Goal: Task Accomplishment & Management: Use online tool/utility

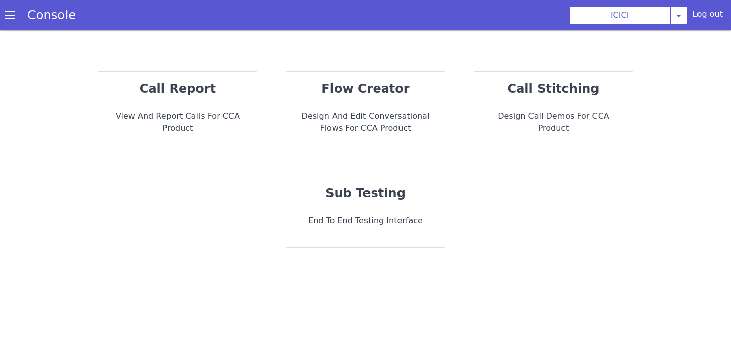
click at [414, 186] on p "sub testing" at bounding box center [366, 193] width 142 height 18
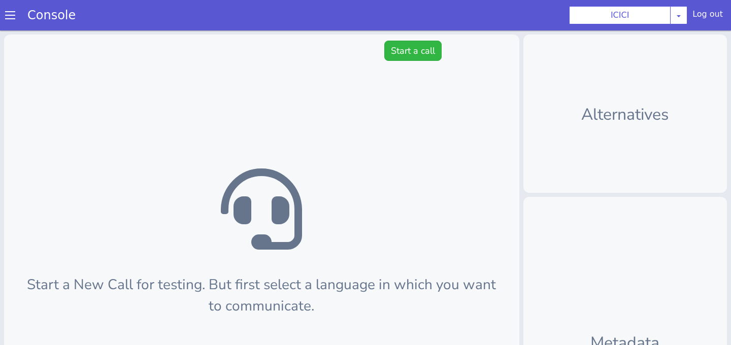
scroll to position [3, 0]
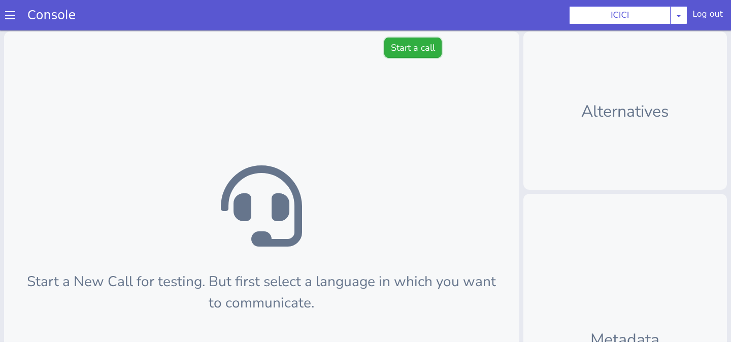
click at [405, 52] on button "Start a call" at bounding box center [412, 48] width 57 height 20
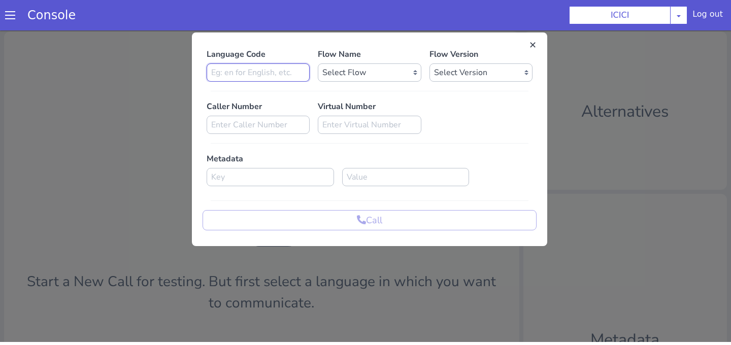
click at [290, 71] on input at bounding box center [258, 72] width 103 height 18
click at [351, 85] on div "Language Code Flow Name Select Flow sachin_testing icici_test_import_1 icici_te…" at bounding box center [370, 139] width 334 height 182
click at [351, 80] on select "Select Flow sachin_testing icici_test_import_1 icici_test icici_dummy infra_tes…" at bounding box center [369, 72] width 103 height 18
click at [396, 0] on html "Console ICICI AO Smith Airtel DTH Pilot Airtel POC Alice Blue NT Aliceblue Amer…" at bounding box center [365, 169] width 731 height 345
click at [409, 79] on select "Select Flow sachin_testing icici_test_import_1 icici_test icici_dummy infra_tes…" at bounding box center [369, 72] width 103 height 18
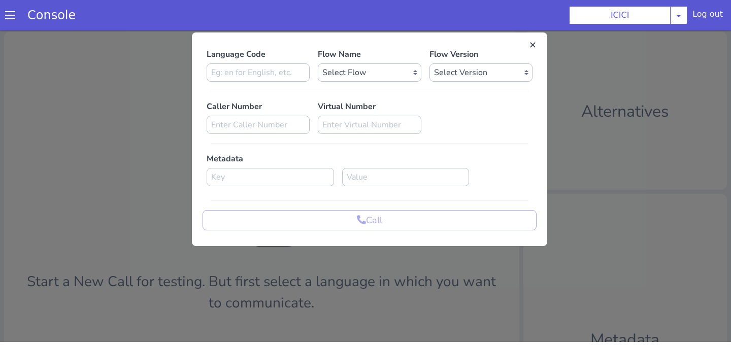
click at [481, 0] on html "Console ICICI AO Smith Airtel DTH Pilot Airtel POC Alice Blue NT Aliceblue Amer…" at bounding box center [365, 169] width 731 height 345
click at [384, 101] on p "Virtual Number" at bounding box center [369, 107] width 103 height 12
click at [246, 73] on input at bounding box center [258, 72] width 103 height 18
type input "en"
click at [346, 78] on select "Select Flow sachin_testing icici_test_import_1 icici_test icici_dummy infra_tes…" at bounding box center [369, 72] width 103 height 18
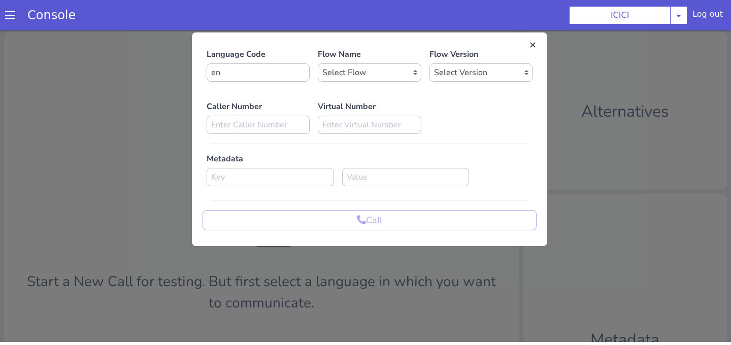
click at [607, 25] on section "Console ICICI AO Smith Airtel DTH Pilot Airtel POC Alice Blue NT Aliceblue Amer…" at bounding box center [365, 15] width 731 height 30
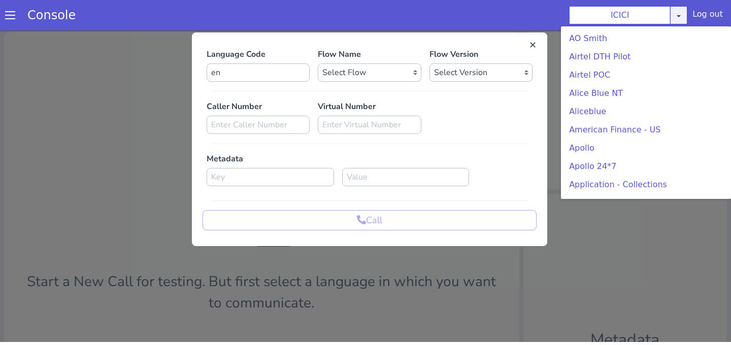
click at [679, 20] on div "ICICI AO Smith Airtel DTH Pilot Airtel POC Alice Blue NT Aliceblue American Fin…" at bounding box center [628, 15] width 118 height 18
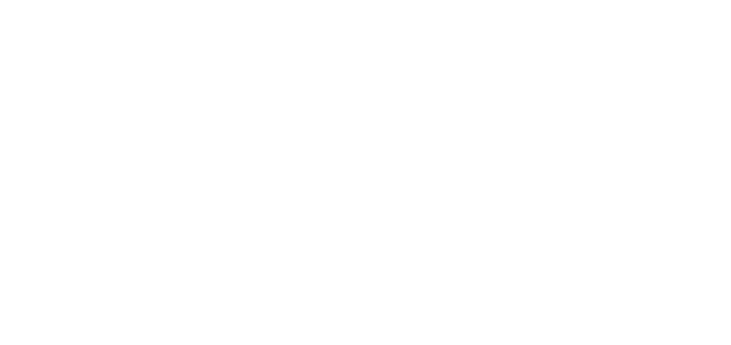
scroll to position [168, 0]
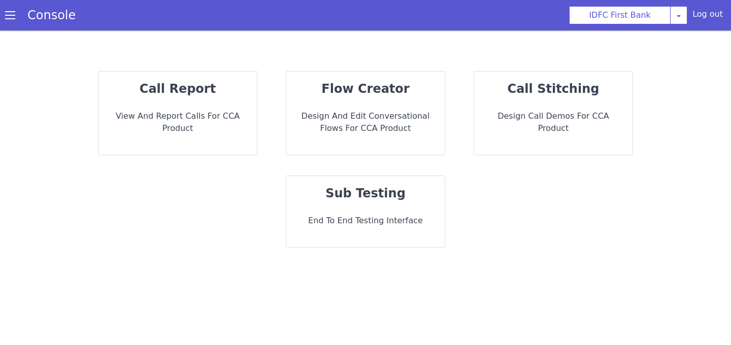
click at [390, 209] on div "sub testing End to End Testing Interface" at bounding box center [365, 211] width 158 height 71
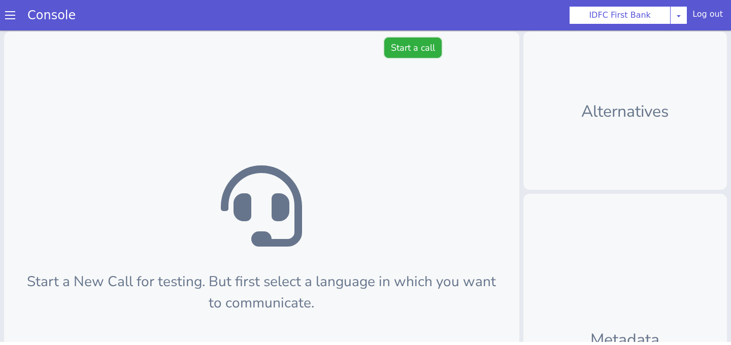
click at [408, 54] on button "Start a call" at bounding box center [412, 48] width 57 height 20
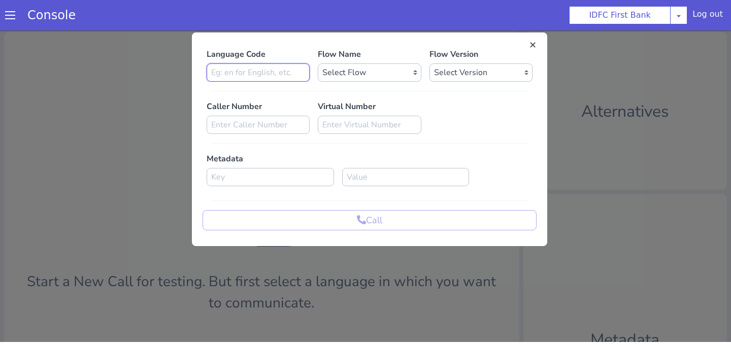
click at [304, 75] on input at bounding box center [258, 72] width 103 height 18
type input "en"
click at [349, 81] on select "Select Flow IDFC - [PERSON_NAME] Flexi Rough work IDFC Test - English SA Fundin…" at bounding box center [369, 72] width 103 height 18
select select "5e55ad21-d17f-4c28-9758-c6bfec3f7041"
click at [318, 63] on select "Select Flow IDFC - [PERSON_NAME] Flexi Rough work IDFC Test - English SA Fundin…" at bounding box center [369, 72] width 103 height 18
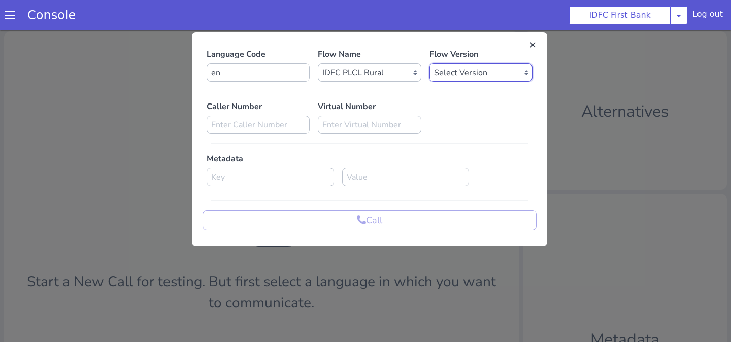
click at [462, 77] on select "Select Version 0.0.21 0.0.20 0.0.19 0.0.18 0.0.17 0.0.16 0.0.15 0.0.14 0.0.13 0…" at bounding box center [481, 72] width 103 height 18
select select "0.0.21"
click at [430, 63] on select "Select Version 0.0.21 0.0.20 0.0.19 0.0.18 0.0.17 0.0.16 0.0.15 0.0.14 0.0.13 0…" at bounding box center [481, 72] width 103 height 18
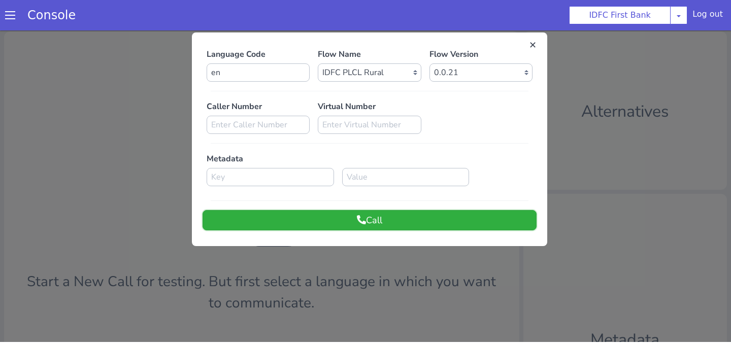
click at [441, 219] on button "Call" at bounding box center [370, 220] width 334 height 20
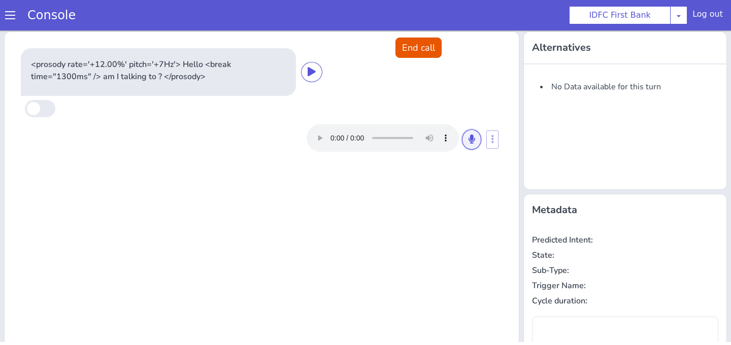
click at [476, 144] on button at bounding box center [471, 140] width 19 height 20
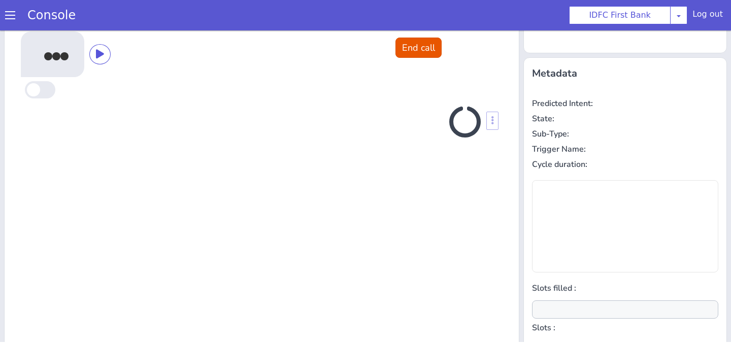
scroll to position [71, 0]
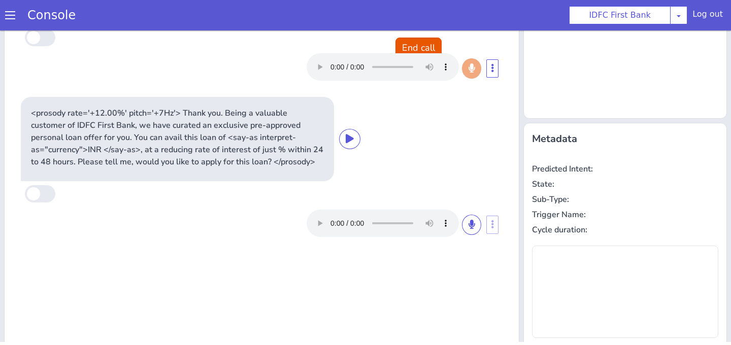
type input "null"
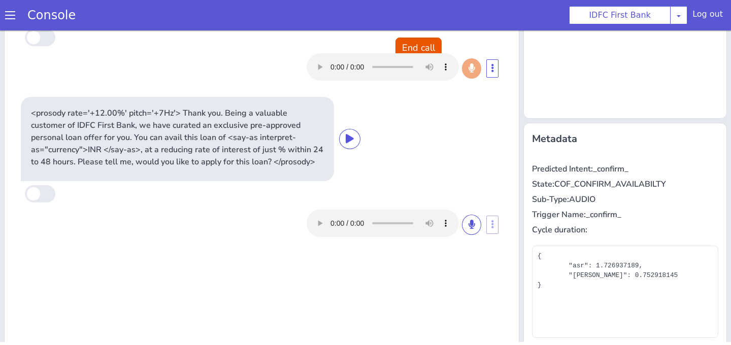
scroll to position [45, 0]
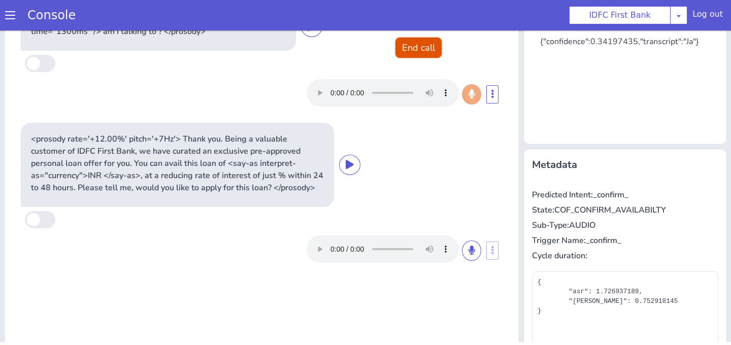
click at [427, 49] on button "End call" at bounding box center [419, 48] width 46 height 20
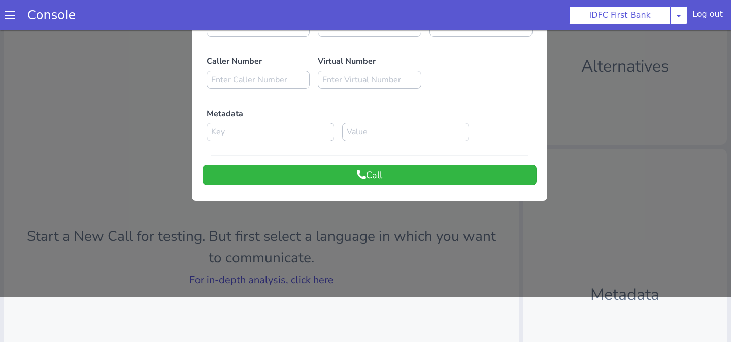
scroll to position [6, 0]
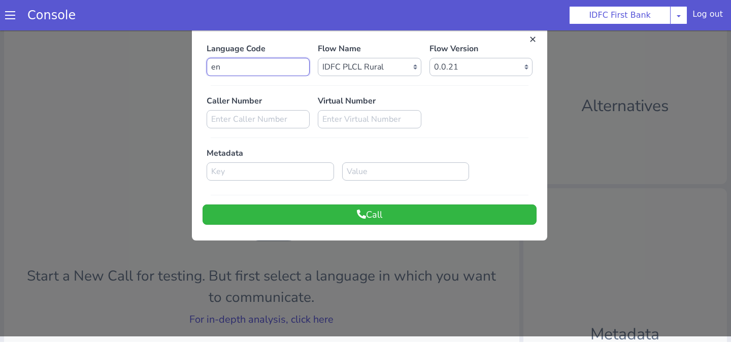
click at [260, 73] on input "en" at bounding box center [258, 67] width 103 height 18
type input "e"
click at [336, 205] on button "Call" at bounding box center [370, 215] width 334 height 20
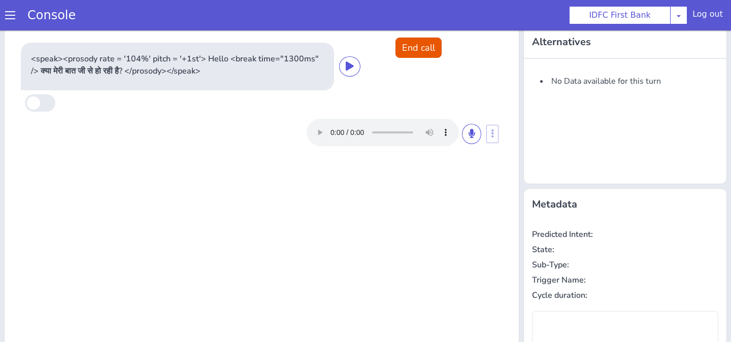
click at [425, 34] on div "<speak><prosody rate = '104%' pitch = '+1st'> Hello <break time="1300ms" /> क्य…" at bounding box center [262, 96] width 506 height 132
click at [425, 43] on button "End call" at bounding box center [419, 48] width 46 height 20
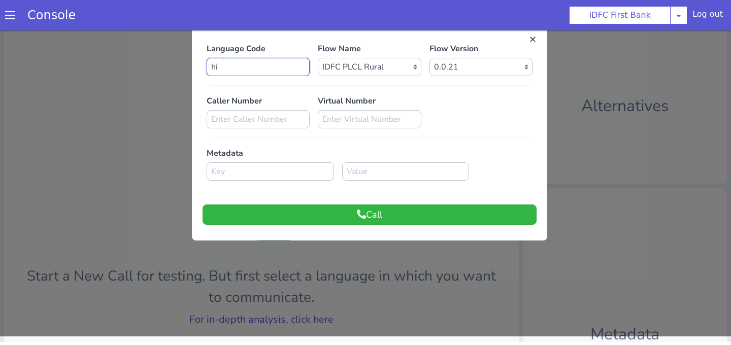
click at [254, 68] on input "hi" at bounding box center [258, 67] width 103 height 18
type input "h"
click at [320, 215] on button "Call" at bounding box center [370, 215] width 334 height 20
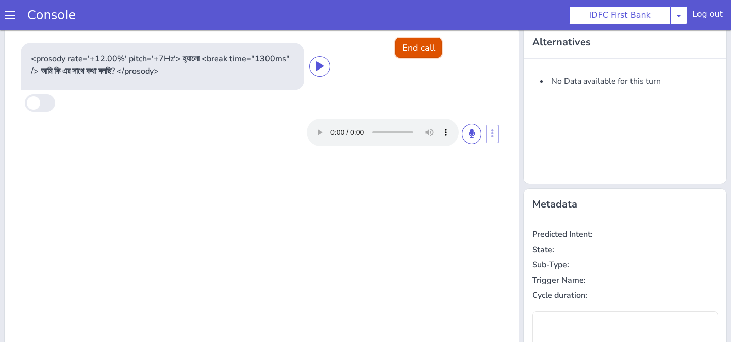
click at [420, 51] on button "End call" at bounding box center [419, 48] width 46 height 20
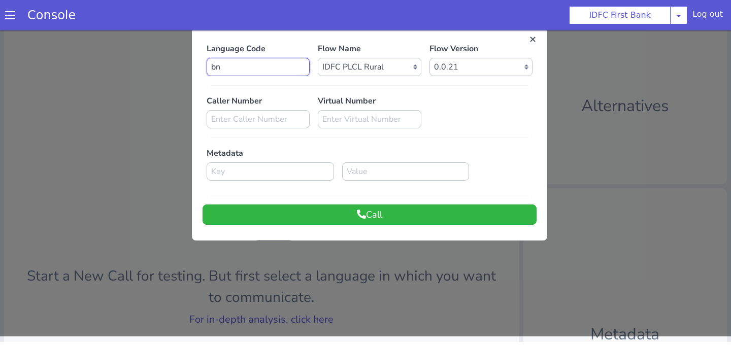
click at [278, 59] on input "bn" at bounding box center [258, 67] width 103 height 18
type input "b"
click at [368, 225] on div "Language Code te Flow Name Select Flow IDFC - MEL Flexi Rough work IDFC Test - …" at bounding box center [370, 134] width 356 height 204
click at [367, 217] on button "Call" at bounding box center [370, 215] width 334 height 20
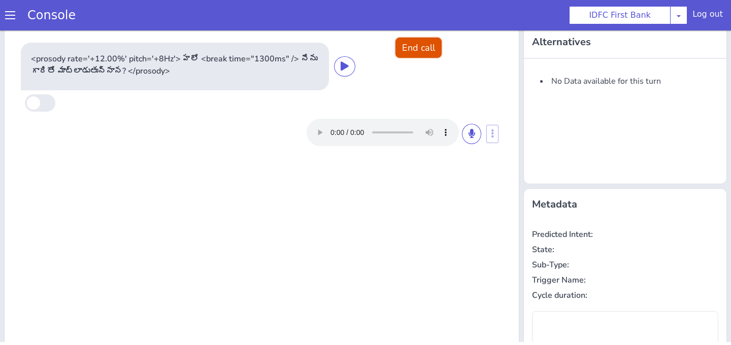
click at [436, 50] on button "End call" at bounding box center [419, 48] width 46 height 20
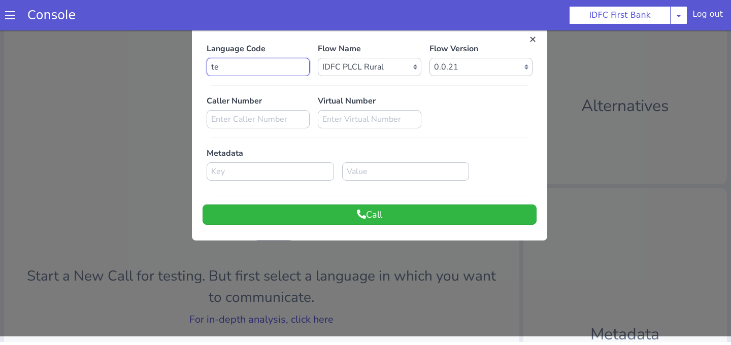
click at [289, 62] on input "te" at bounding box center [258, 67] width 103 height 18
click at [362, 221] on button "Call" at bounding box center [370, 215] width 334 height 20
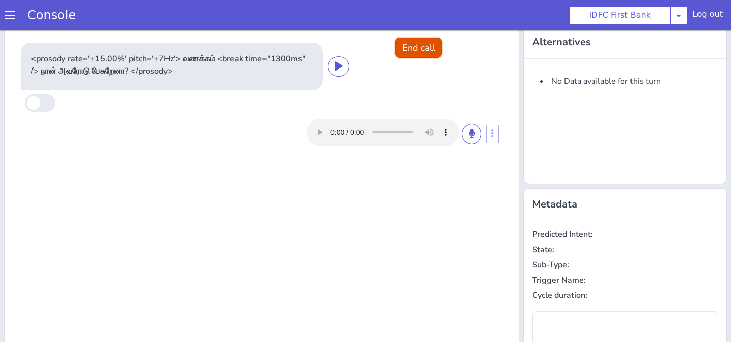
click at [429, 43] on button "End call" at bounding box center [419, 48] width 46 height 20
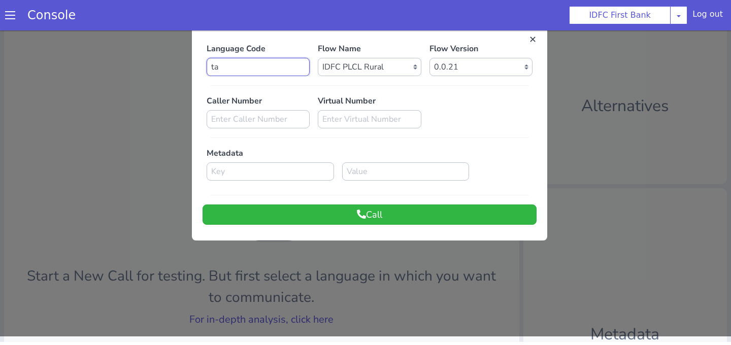
click at [248, 66] on input "ta" at bounding box center [258, 67] width 103 height 18
type input "t"
click at [327, 206] on button "Call" at bounding box center [370, 215] width 334 height 20
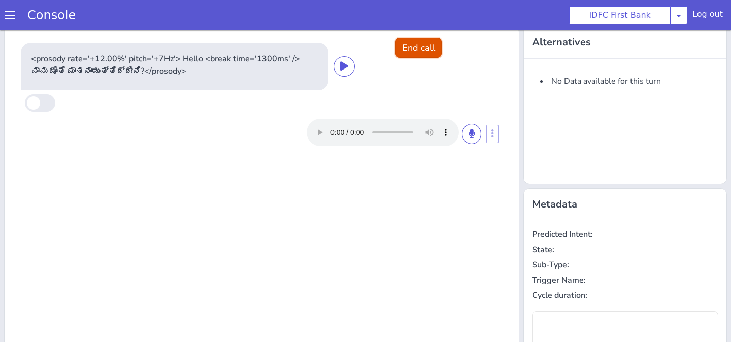
click at [422, 44] on button "End call" at bounding box center [419, 48] width 46 height 20
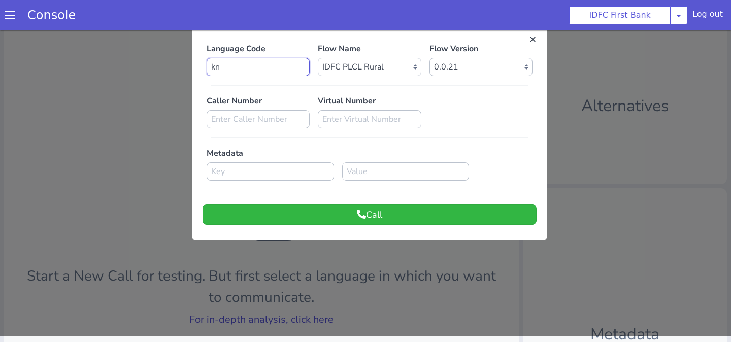
click at [286, 65] on input "kn" at bounding box center [258, 67] width 103 height 18
type input "k"
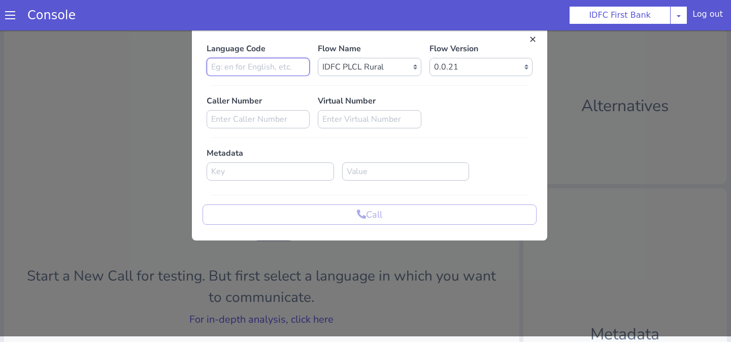
type input "0"
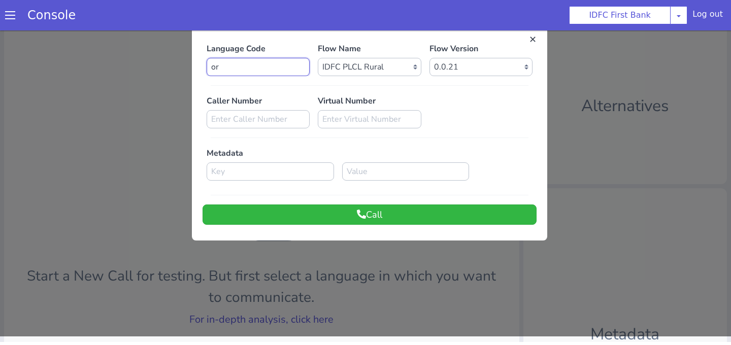
type input "or"
click at [320, 229] on div "Language Code or Flow Name Select Flow IDFC - MEL Flexi Rough work IDFC Test - …" at bounding box center [370, 134] width 356 height 204
click at [320, 218] on button "Call" at bounding box center [370, 215] width 334 height 20
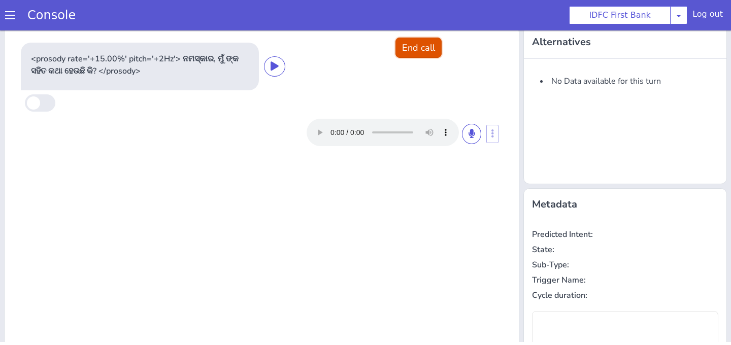
click at [420, 56] on button "End call" at bounding box center [419, 48] width 46 height 20
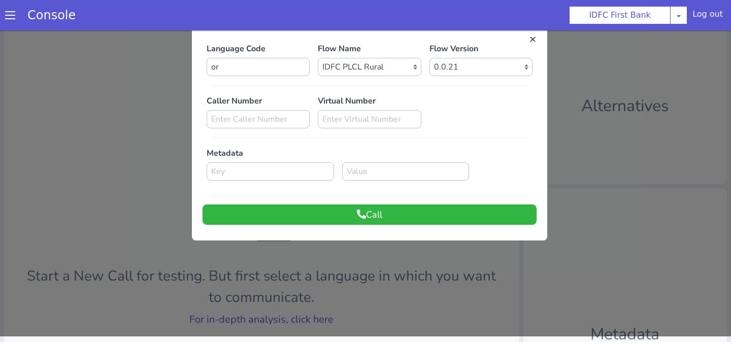
click at [569, 100] on div at bounding box center [365, 179] width 731 height 315
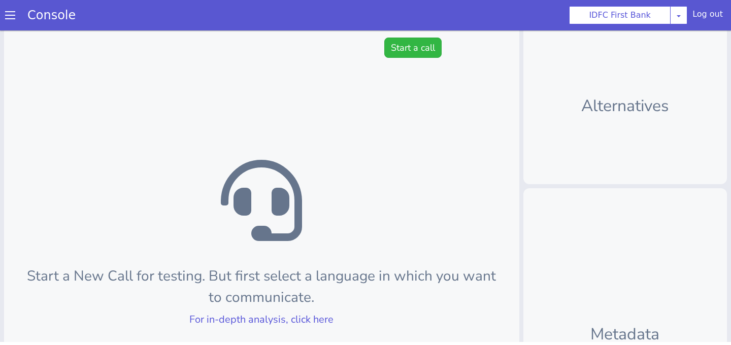
click at [419, 35] on div "Start a New Call for testing. But first select a language in which you want to …" at bounding box center [261, 267] width 515 height 483
click at [419, 48] on button "Start a call" at bounding box center [412, 48] width 57 height 20
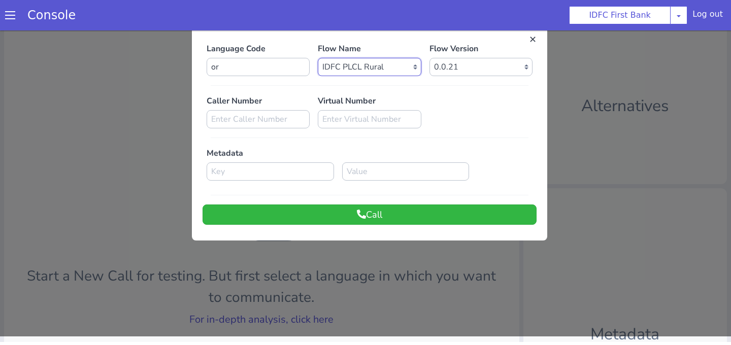
click at [388, 67] on select "Select Flow IDFC - MEL Flexi Rough work IDFC Test - English SA Funding T+15 Rem…" at bounding box center [369, 67] width 103 height 18
select select "fd08f9b8-975a-4cf4-a50f-9759abf9f186"
click at [318, 58] on select "Select Flow IDFC - MEL Flexi Rough work IDFC Test - English SA Funding T+15 Rem…" at bounding box center [369, 67] width 103 height 18
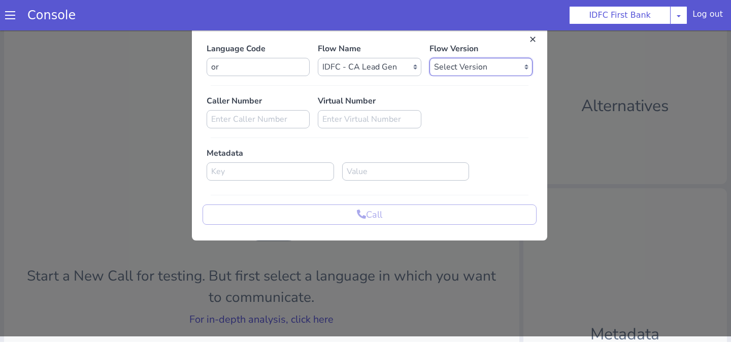
click at [454, 70] on select "Select Version 0.0.10 0.0.9 0.0.8 0.0.7 0.0.6 0.0.5 0.0.4 0.0.3 0.0.2 0.0.1" at bounding box center [481, 67] width 103 height 18
select select "0.0.10"
click at [430, 58] on select "Select Version 0.0.10 0.0.9 0.0.8 0.0.7 0.0.6 0.0.5 0.0.4 0.0.3 0.0.2 0.0.1" at bounding box center [481, 67] width 103 height 18
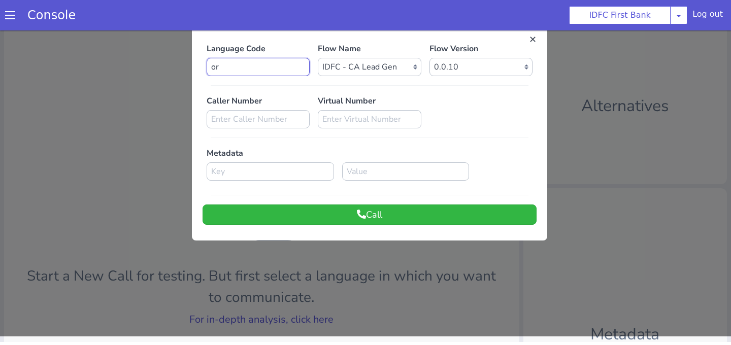
click at [266, 69] on input "or" at bounding box center [258, 67] width 103 height 18
type input "o"
type input "en"
click at [342, 209] on button "Call" at bounding box center [370, 215] width 334 height 20
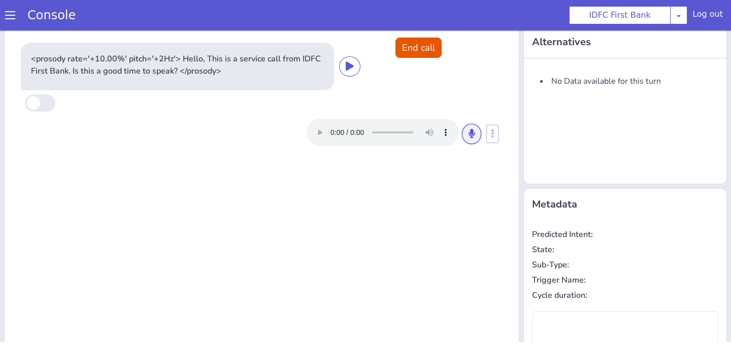
click at [471, 135] on icon at bounding box center [472, 133] width 6 height 9
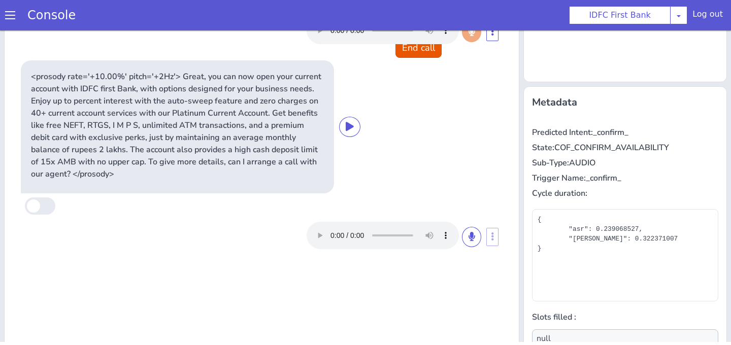
scroll to position [106, 0]
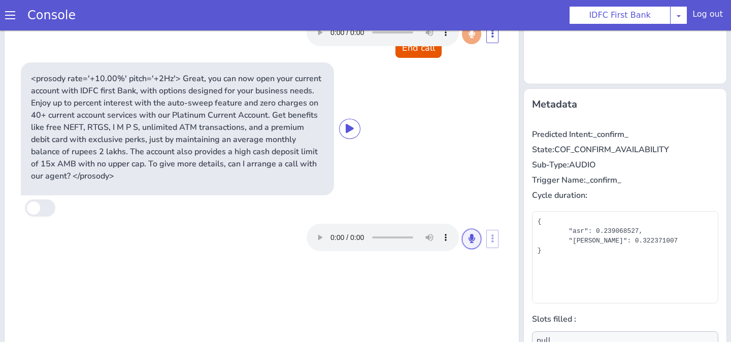
click at [468, 239] on button at bounding box center [471, 239] width 19 height 20
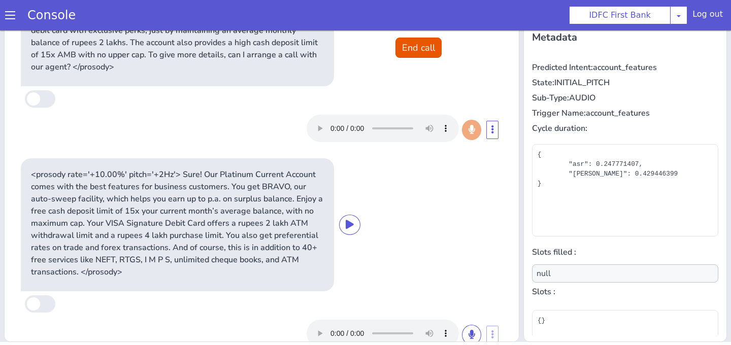
scroll to position [43, 0]
click at [473, 334] on icon at bounding box center [472, 333] width 6 height 9
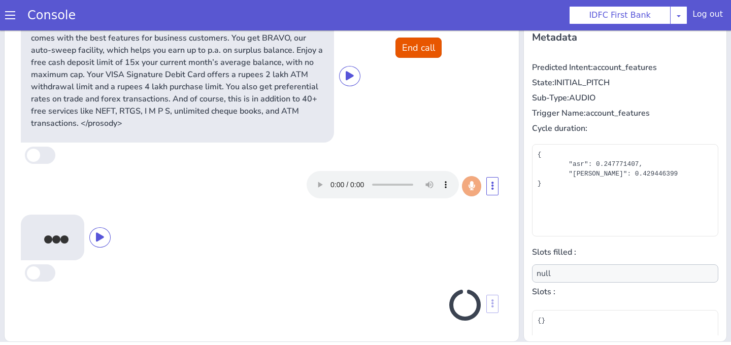
scroll to position [188, 0]
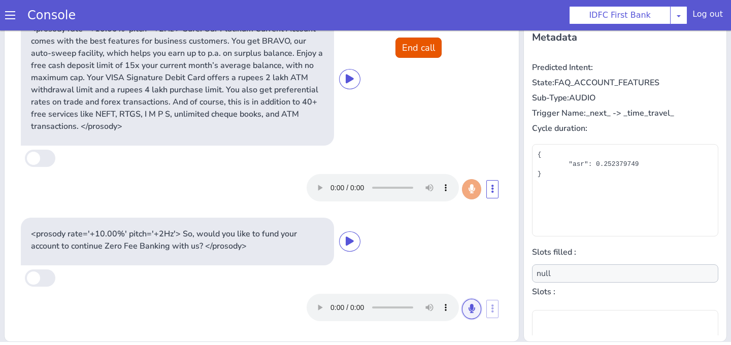
click at [473, 313] on button at bounding box center [471, 309] width 19 height 20
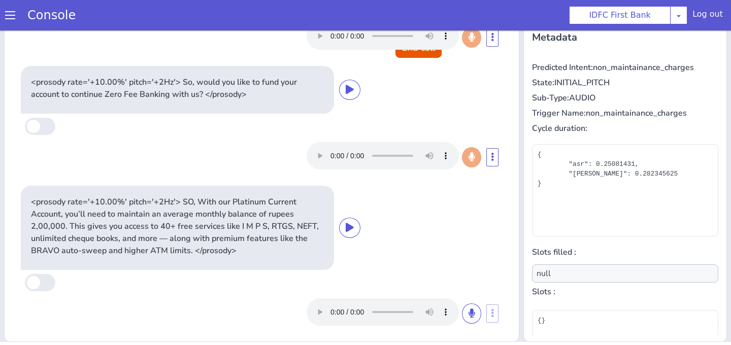
scroll to position [344, 0]
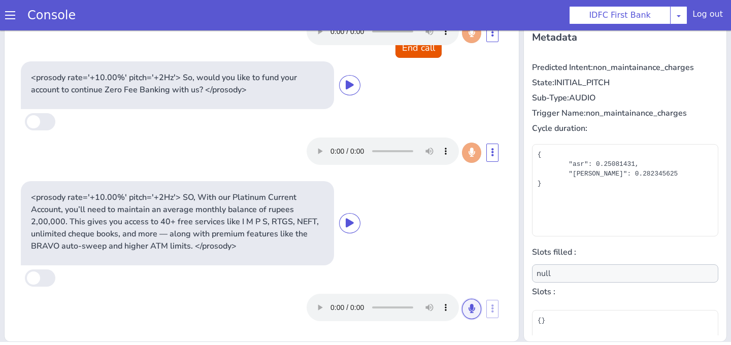
click at [473, 310] on icon at bounding box center [472, 308] width 6 height 9
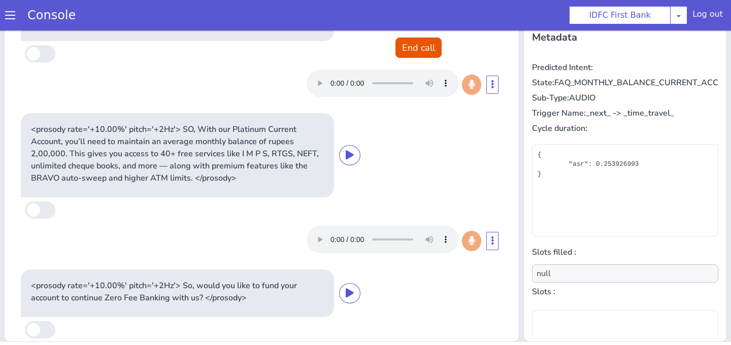
scroll to position [464, 0]
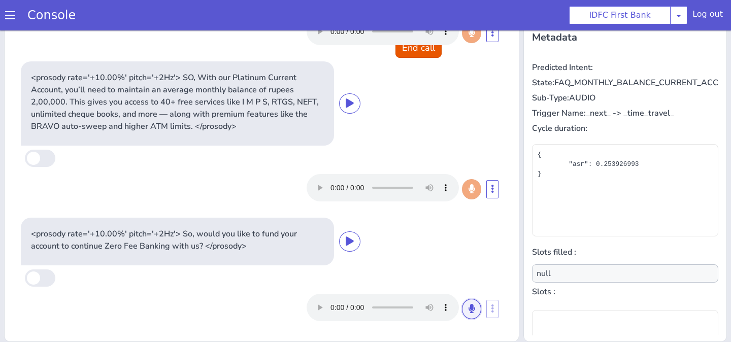
click at [468, 310] on button at bounding box center [471, 309] width 19 height 20
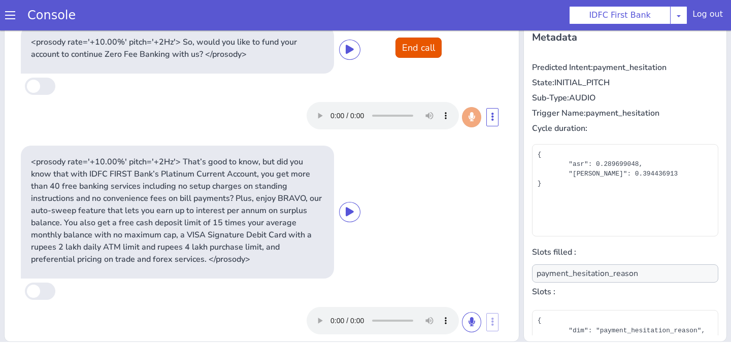
scroll to position [669, 0]
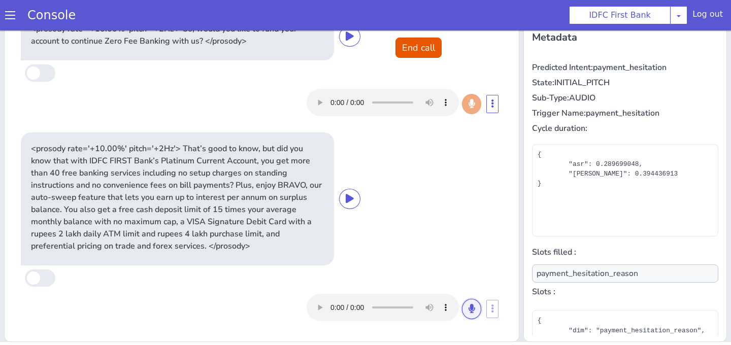
click at [463, 312] on button at bounding box center [471, 309] width 19 height 20
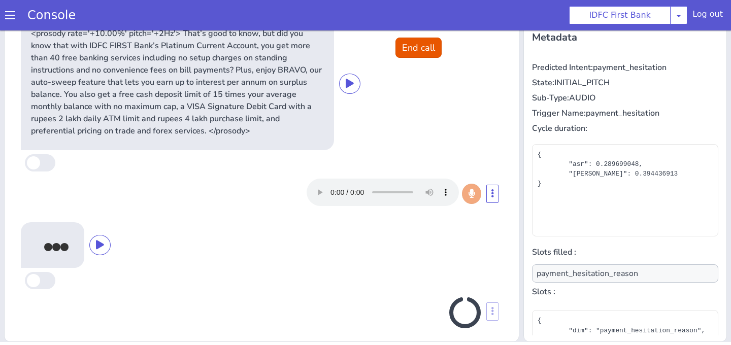
scroll to position [792, 0]
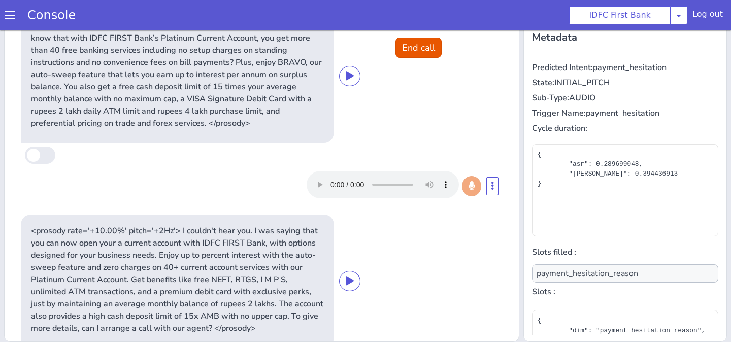
type input "null"
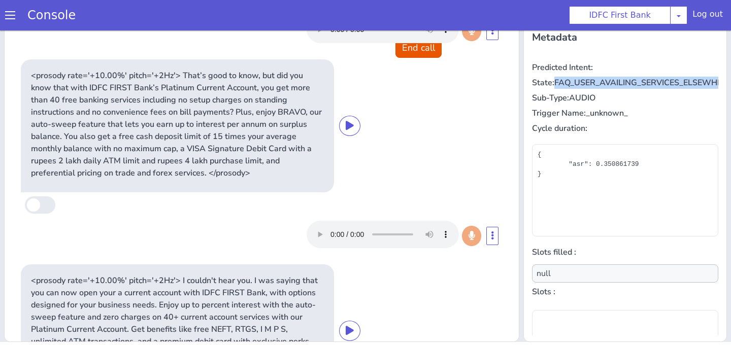
scroll to position [0, 2]
drag, startPoint x: 530, startPoint y: 93, endPoint x: 731, endPoint y: 94, distance: 201.1
click at [731, 94] on div "Language Code en Flow Name Select Flow IDFC - MEL Flexi Rough work IDFC Test - …" at bounding box center [365, 100] width 731 height 483
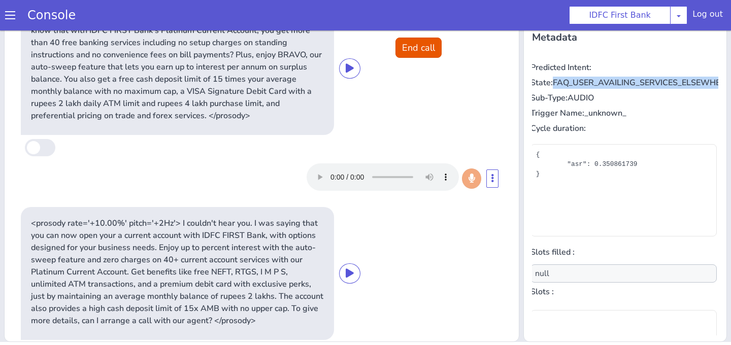
scroll to position [875, 0]
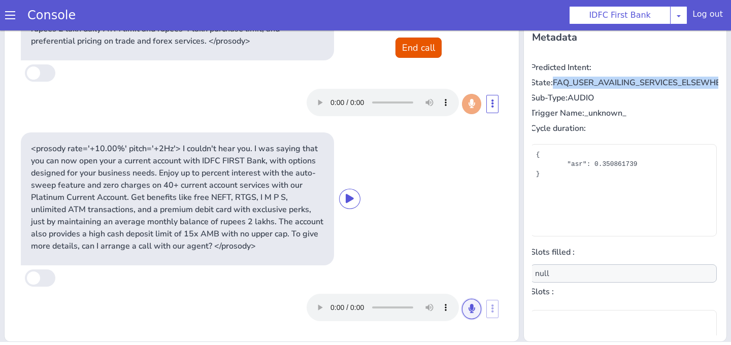
click at [467, 309] on button at bounding box center [471, 309] width 19 height 20
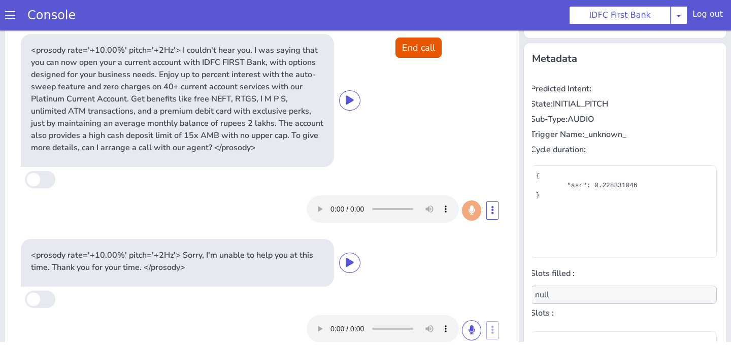
scroll to position [115, 0]
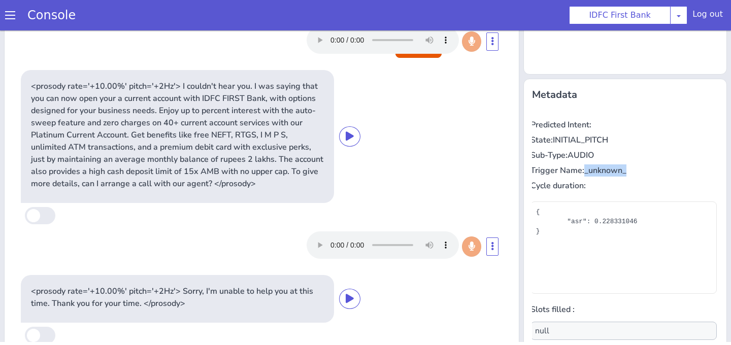
drag, startPoint x: 586, startPoint y: 170, endPoint x: 630, endPoint y: 167, distance: 44.3
click at [633, 170] on p "Trigger Name: _unknown_" at bounding box center [624, 171] width 186 height 12
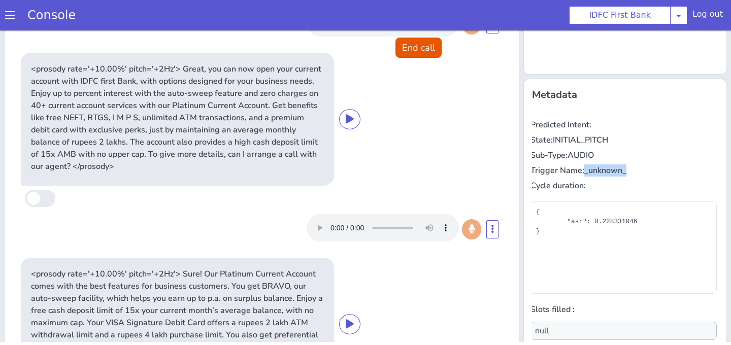
scroll to position [0, 0]
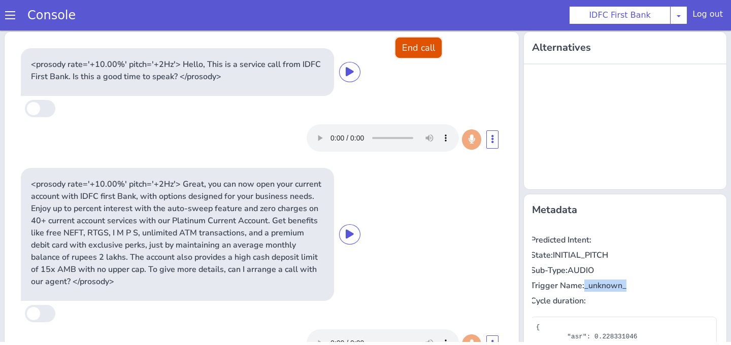
click at [414, 52] on button "End call" at bounding box center [419, 48] width 46 height 20
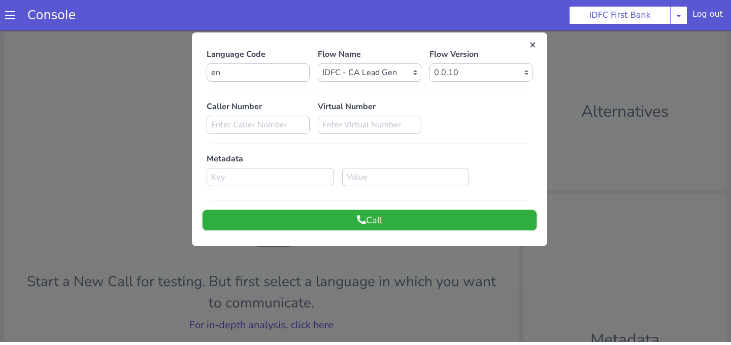
click at [369, 217] on button "Call" at bounding box center [370, 220] width 334 height 20
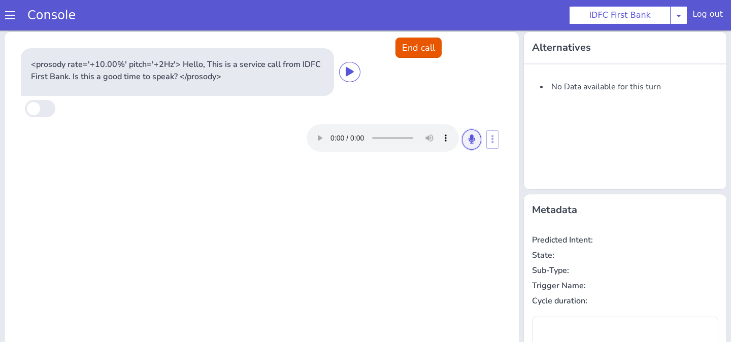
click at [465, 140] on button at bounding box center [471, 140] width 19 height 20
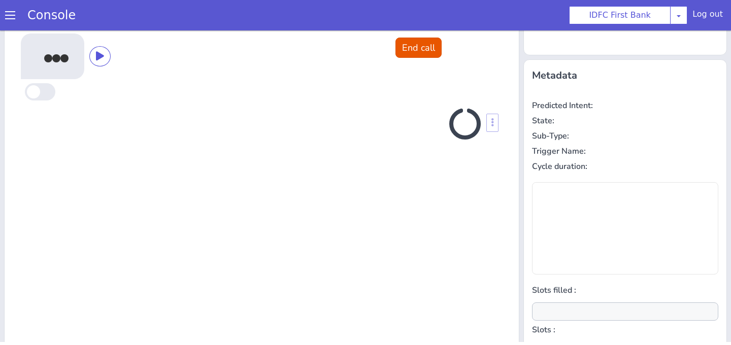
scroll to position [137, 0]
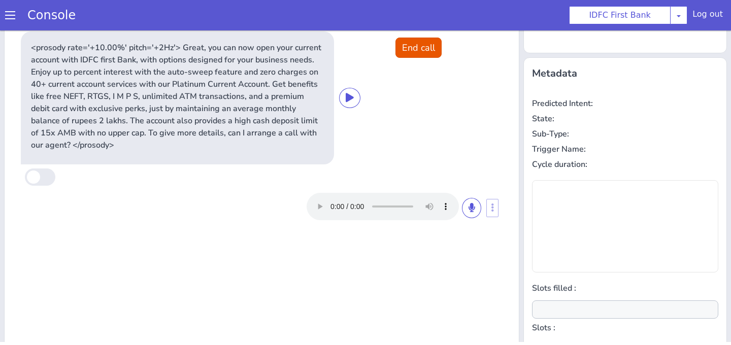
type input "null"
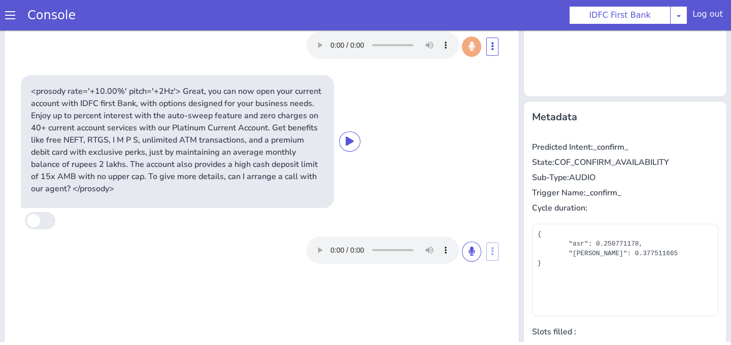
scroll to position [91, 0]
click at [466, 254] on button at bounding box center [471, 253] width 19 height 20
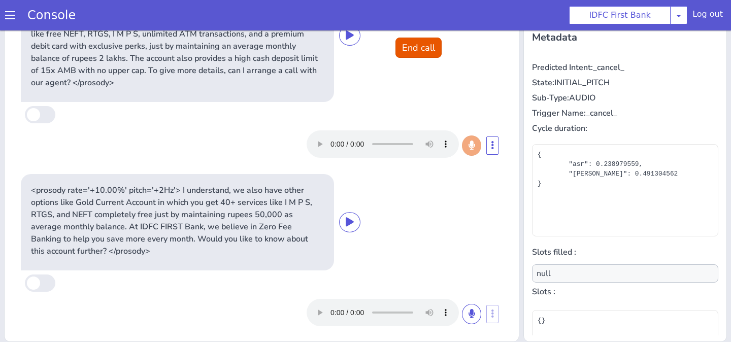
scroll to position [31, 0]
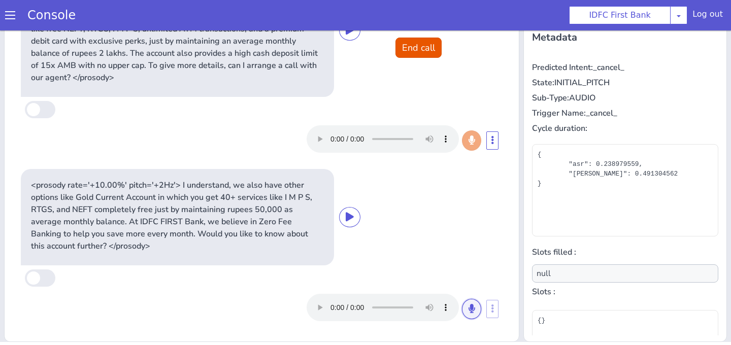
click at [476, 310] on button at bounding box center [471, 309] width 19 height 20
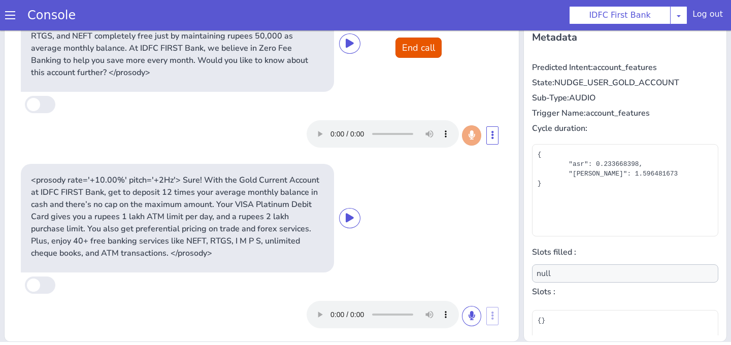
scroll to position [212, 0]
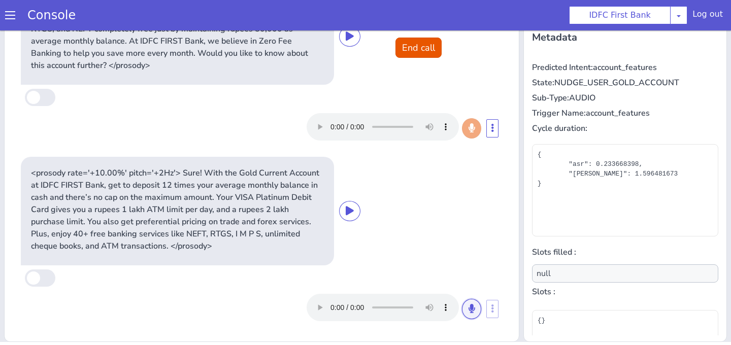
click at [469, 308] on icon at bounding box center [472, 308] width 6 height 9
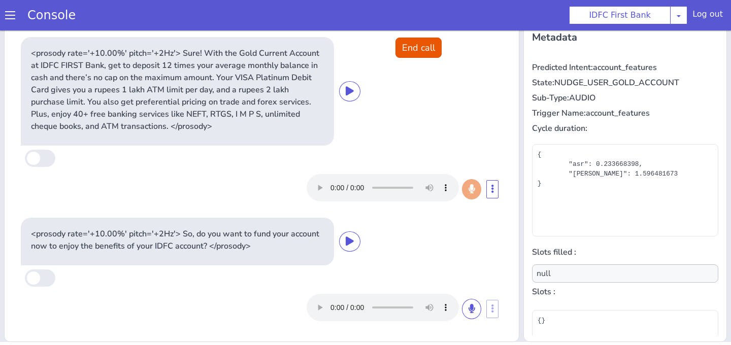
scroll to position [332, 0]
click at [420, 60] on div "<prosody rate='+10.00%' pitch='+2Hz'> Sure! With the Gold Current Account at ID…" at bounding box center [262, 91] width 482 height 109
click at [420, 51] on button "End call" at bounding box center [419, 48] width 46 height 20
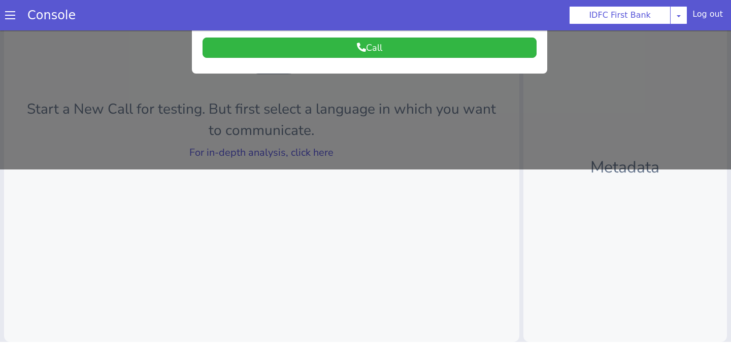
click at [373, 132] on div at bounding box center [365, 12] width 731 height 315
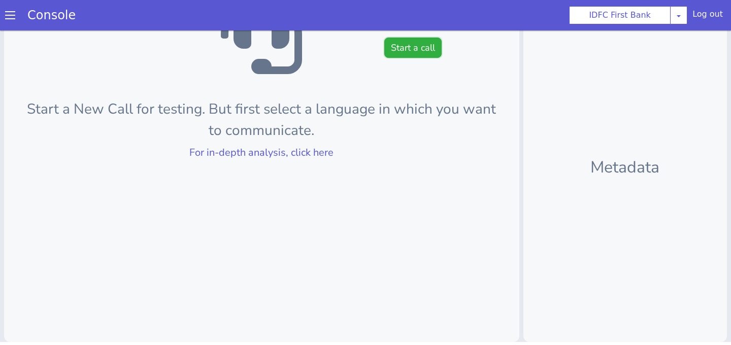
click at [396, 49] on button "Start a call" at bounding box center [412, 48] width 57 height 20
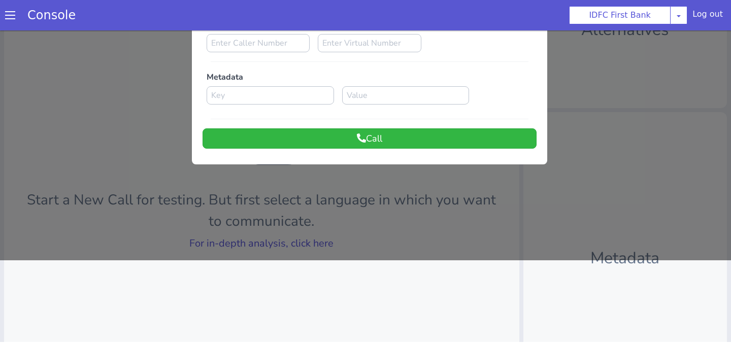
scroll to position [0, 0]
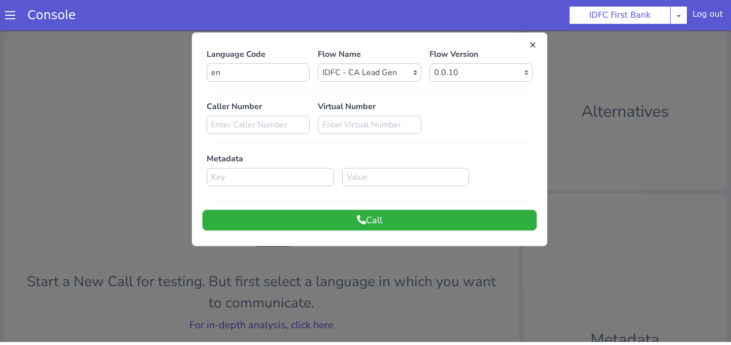
click at [368, 223] on button "Call" at bounding box center [370, 220] width 334 height 20
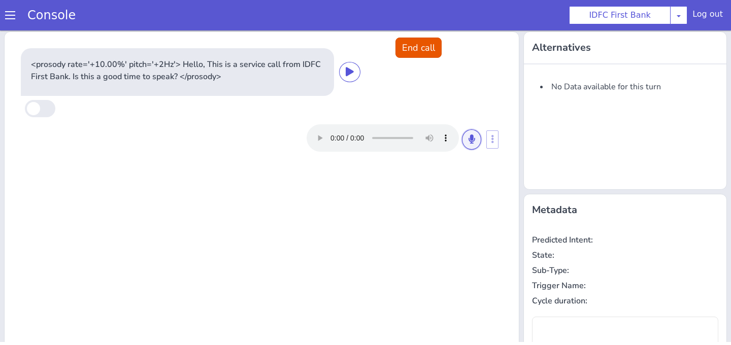
click at [469, 142] on icon at bounding box center [472, 139] width 6 height 9
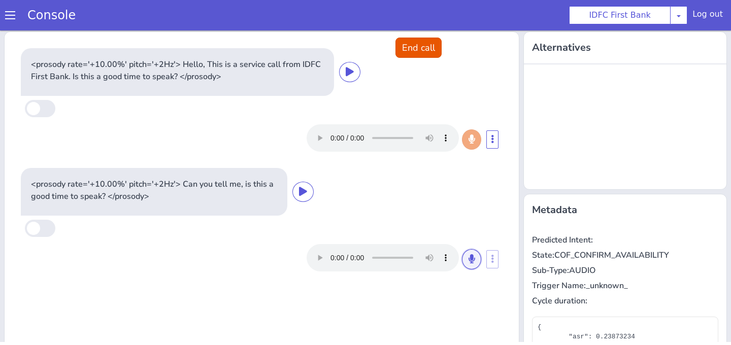
click at [475, 264] on button at bounding box center [471, 259] width 19 height 20
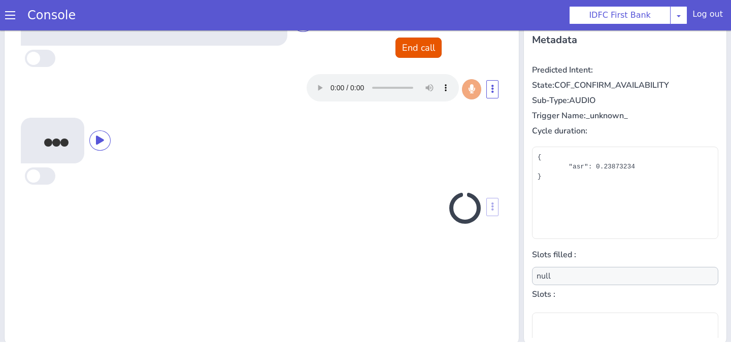
scroll to position [173, 0]
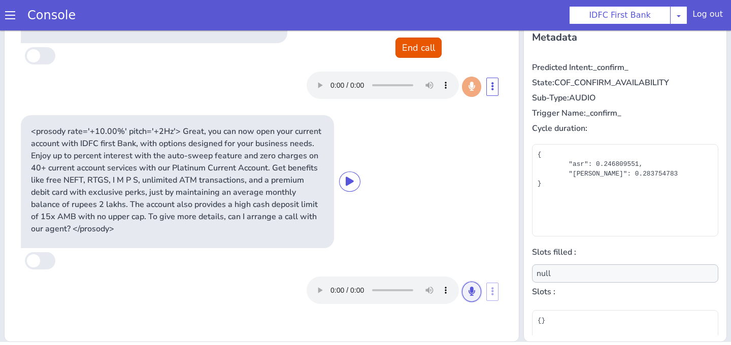
click at [472, 296] on button at bounding box center [471, 292] width 19 height 20
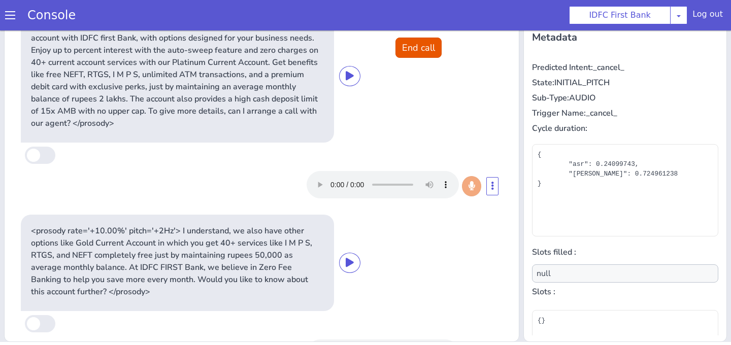
scroll to position [151, 0]
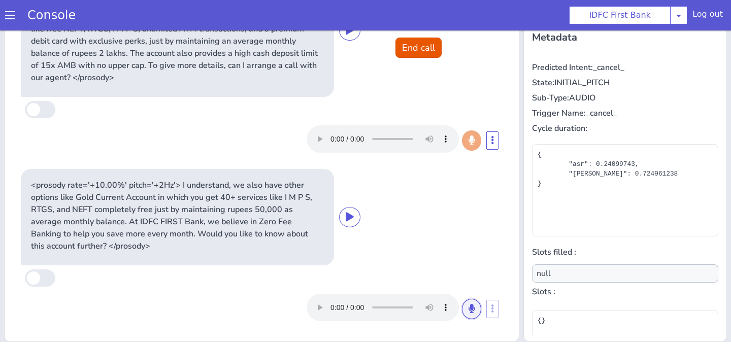
click at [474, 312] on icon at bounding box center [472, 308] width 6 height 9
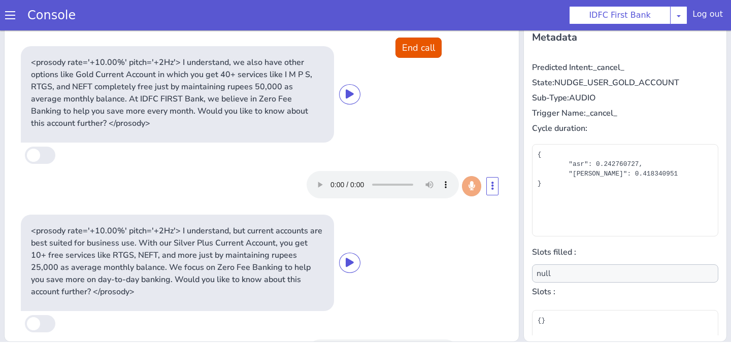
scroll to position [320, 0]
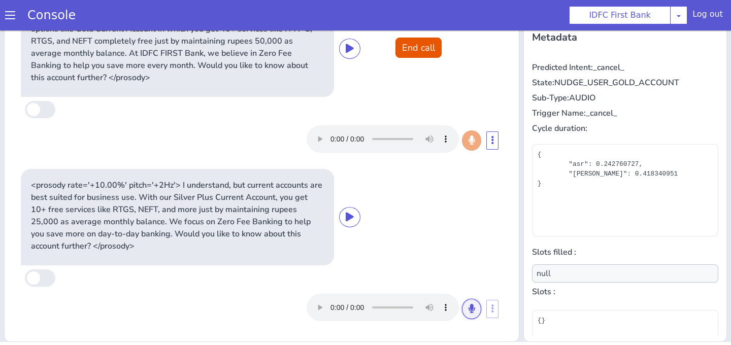
click at [471, 315] on button at bounding box center [471, 309] width 19 height 20
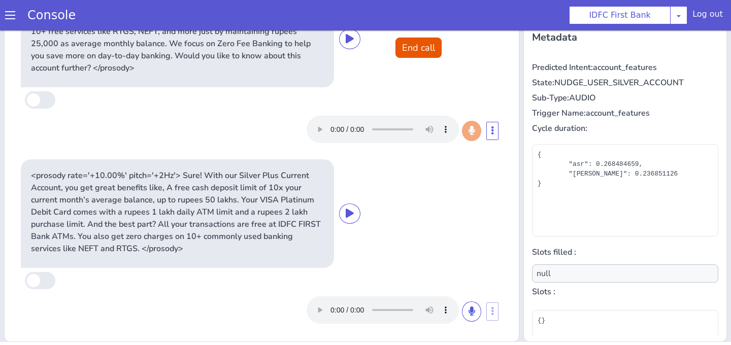
scroll to position [501, 0]
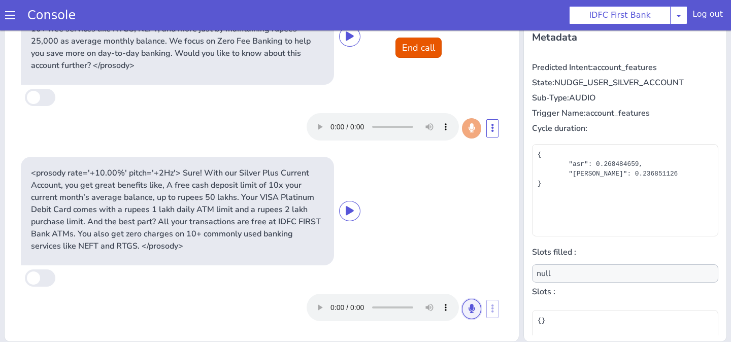
click at [476, 311] on button at bounding box center [471, 309] width 19 height 20
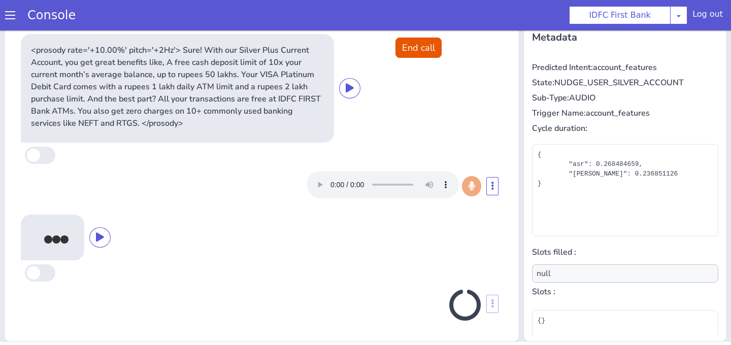
scroll to position [621, 0]
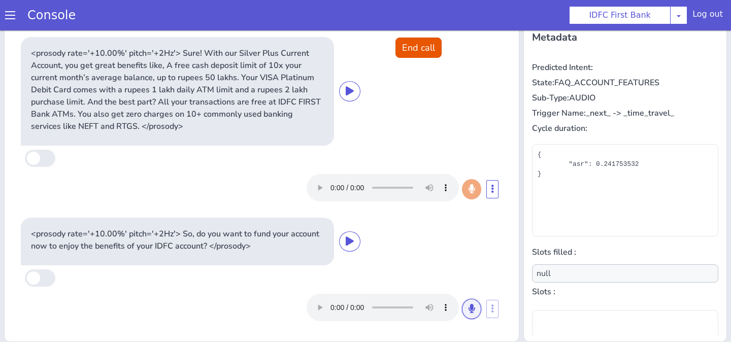
click at [473, 311] on icon at bounding box center [472, 308] width 6 height 9
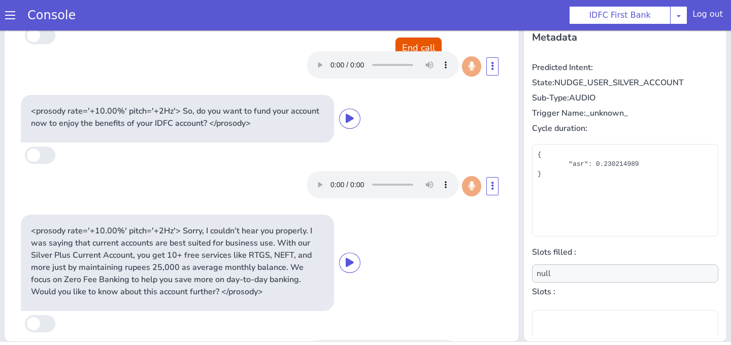
scroll to position [789, 0]
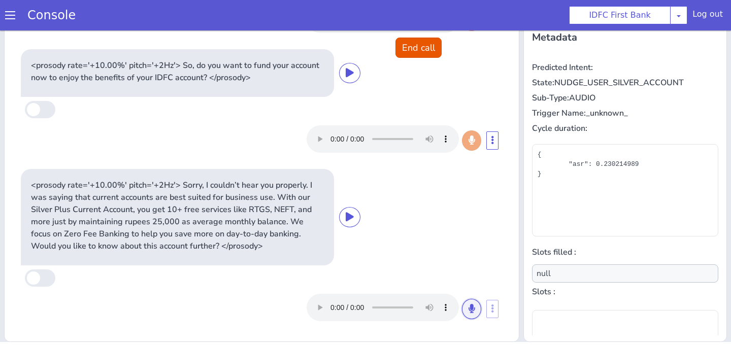
click at [473, 306] on icon at bounding box center [472, 308] width 6 height 9
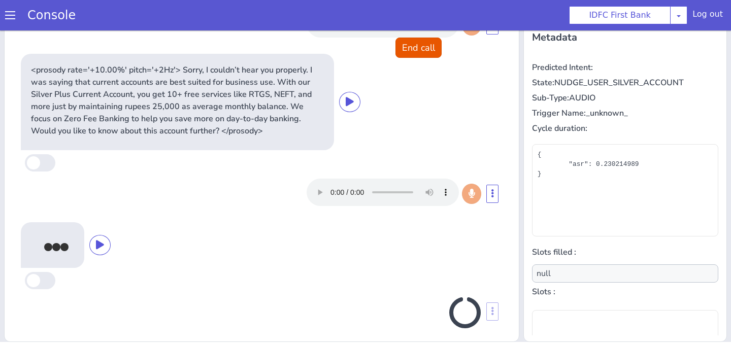
scroll to position [912, 0]
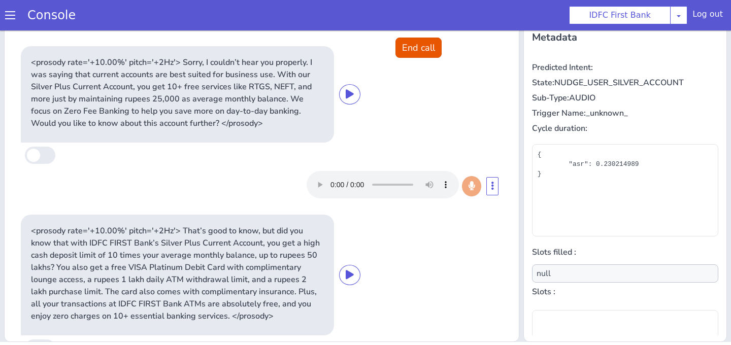
type input "payment_hesitation_reason"
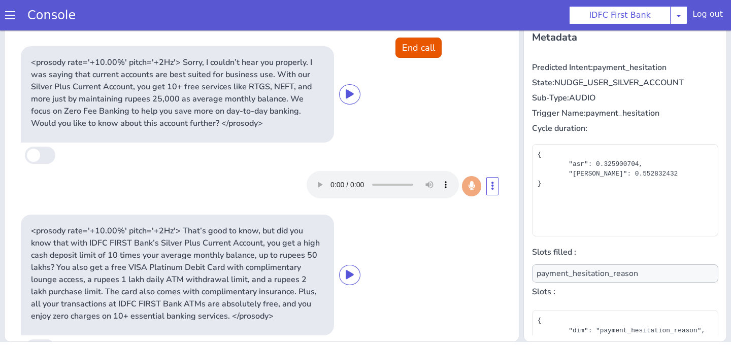
scroll to position [982, 0]
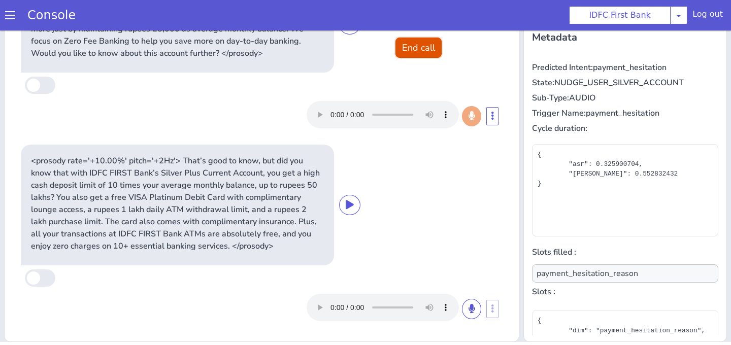
click at [425, 46] on button "End call" at bounding box center [419, 48] width 46 height 20
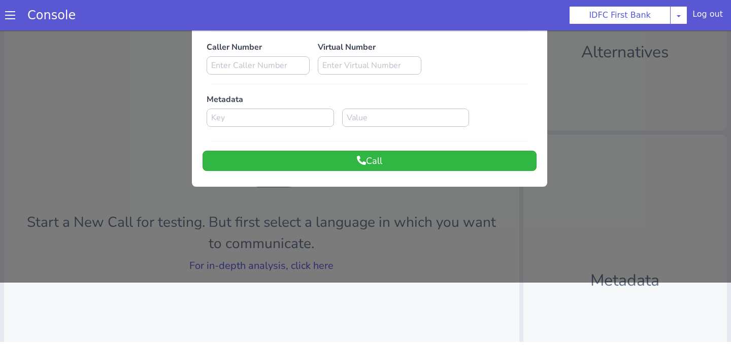
scroll to position [0, 0]
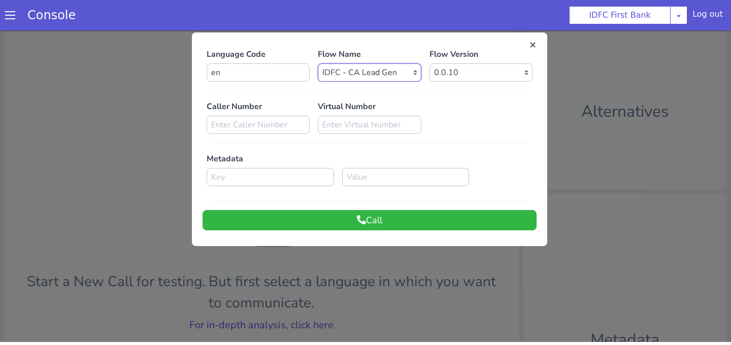
click at [362, 69] on select "Select Flow IDFC - MEL Flexi Rough work IDFC Test - English SA Funding T+15 Rem…" at bounding box center [369, 72] width 103 height 18
select select "e77b6671-3b5c-4f38-88fb-bea79a80a5ca"
click at [318, 63] on select "Select Flow IDFC - MEL Flexi Rough work IDFC Test - English SA Funding T+15 Rem…" at bounding box center [369, 72] width 103 height 18
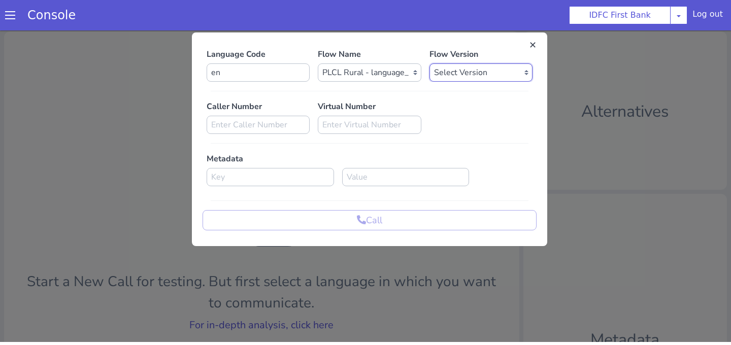
click at [441, 69] on select "Select Version 0.0.2 0.0.1" at bounding box center [481, 72] width 103 height 18
select select "0.0.2"
click at [430, 63] on select "Select Version 0.0.2 0.0.1" at bounding box center [481, 72] width 103 height 18
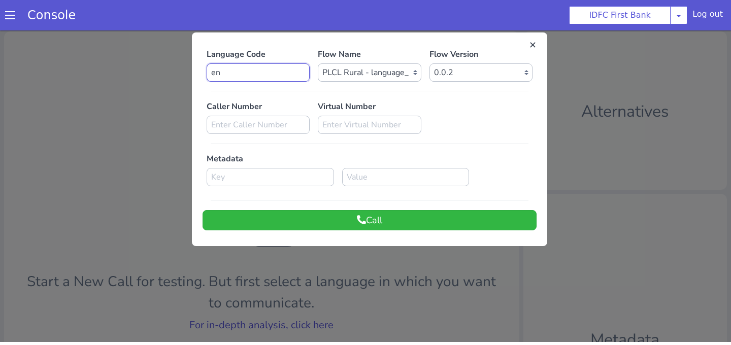
click at [254, 76] on input "en" at bounding box center [258, 72] width 103 height 18
type input "e"
type input "kn"
click at [383, 232] on div "Language Code kn Flow Name Select Flow IDFC - MEL Flexi Rough work IDFC Test - …" at bounding box center [370, 140] width 356 height 204
click at [381, 219] on button "Call" at bounding box center [370, 220] width 334 height 20
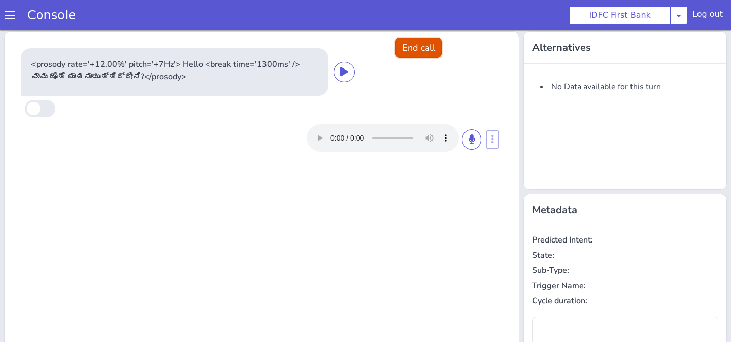
click at [417, 44] on button "End call" at bounding box center [419, 48] width 46 height 20
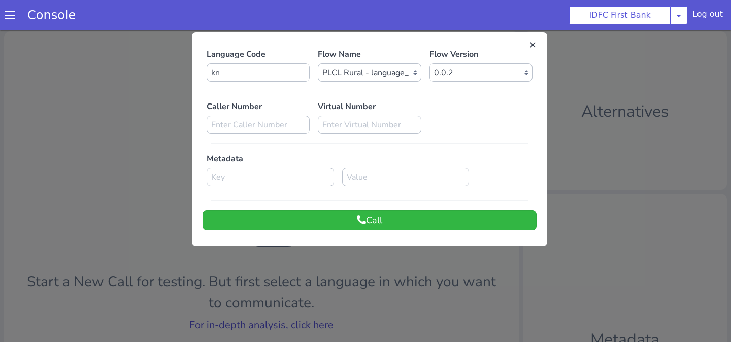
click at [589, 115] on div at bounding box center [365, 184] width 731 height 315
